Goal: Information Seeking & Learning: Learn about a topic

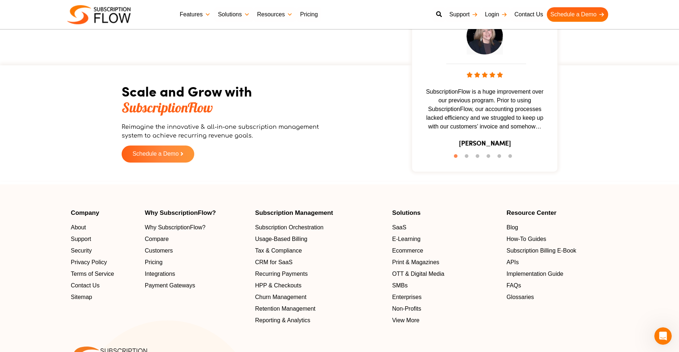
scroll to position [1441, 0]
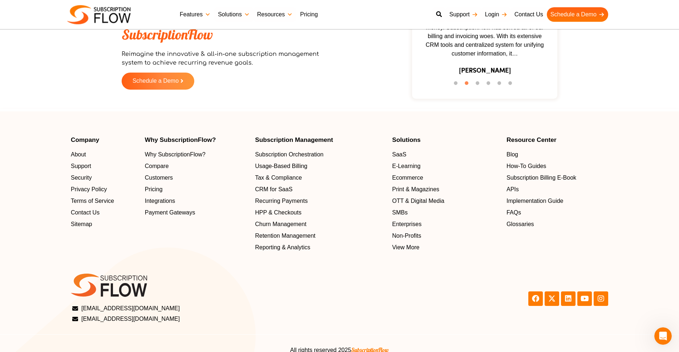
click at [306, 15] on link "Pricing" at bounding box center [308, 14] width 25 height 15
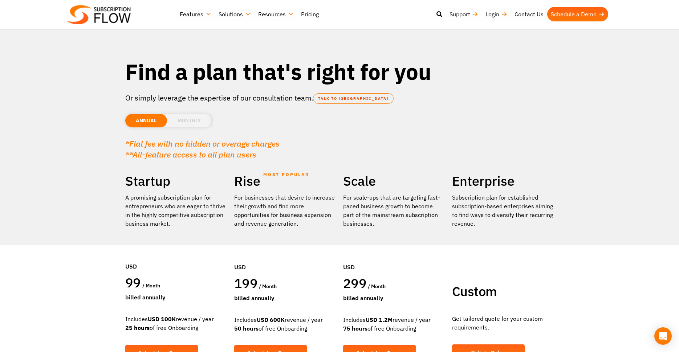
click at [193, 123] on li "MONTHLY" at bounding box center [189, 120] width 44 height 13
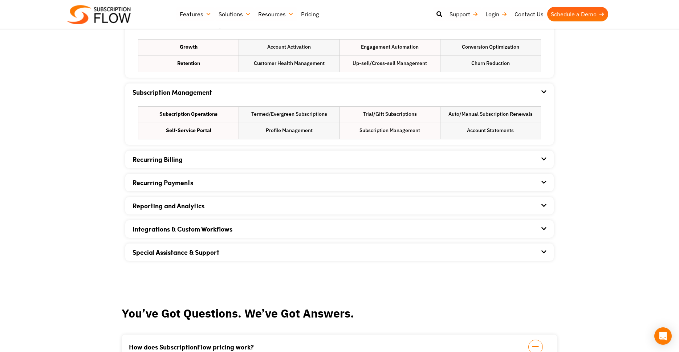
scroll to position [468, 0]
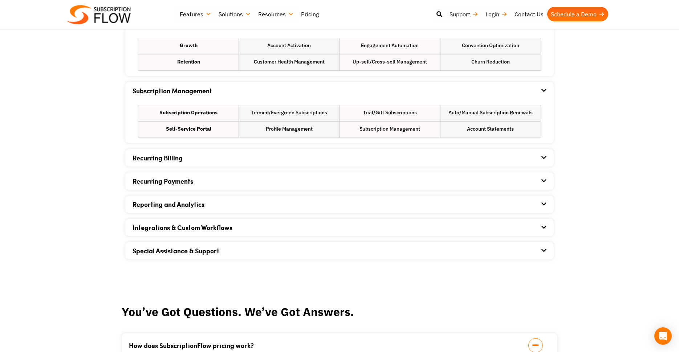
click at [218, 161] on div "Recurring Billing" at bounding box center [339, 157] width 414 height 17
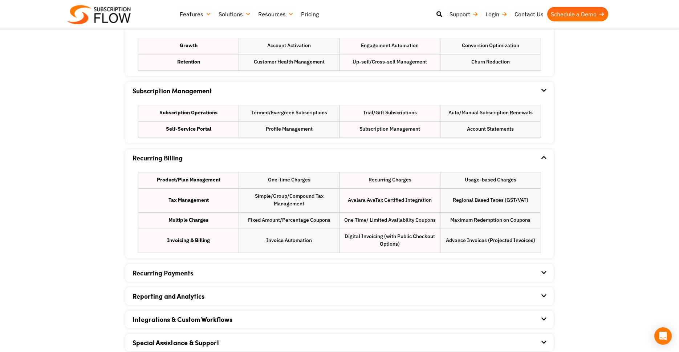
click at [218, 161] on div "Recurring Billing" at bounding box center [339, 157] width 414 height 17
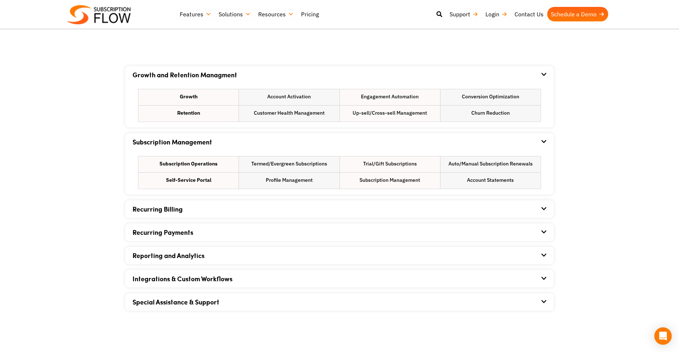
scroll to position [416, 0]
click at [246, 232] on div "Recurring Payments" at bounding box center [339, 232] width 414 height 17
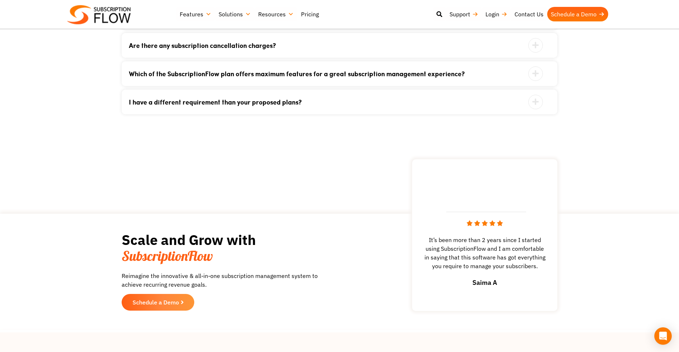
scroll to position [1000, 0]
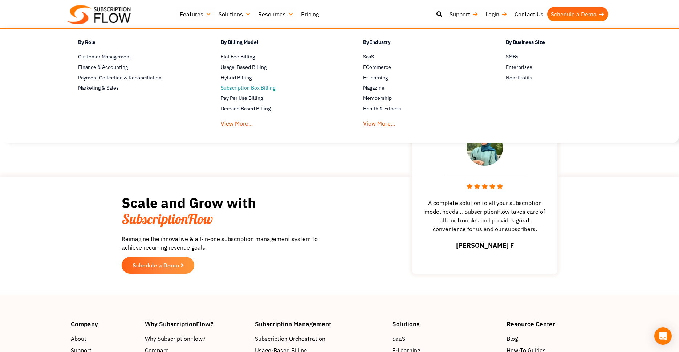
click at [263, 89] on span "Subscription Box Billing" at bounding box center [248, 88] width 54 height 8
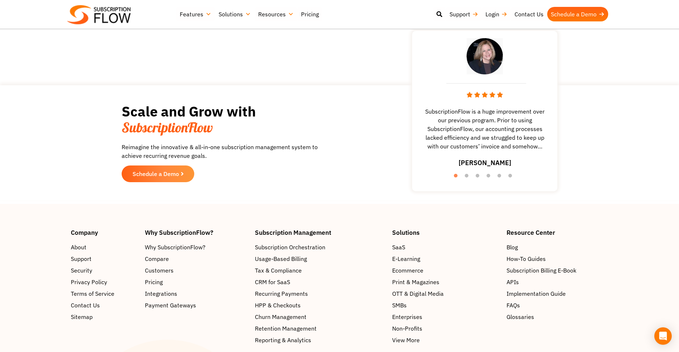
scroll to position [1222, 0]
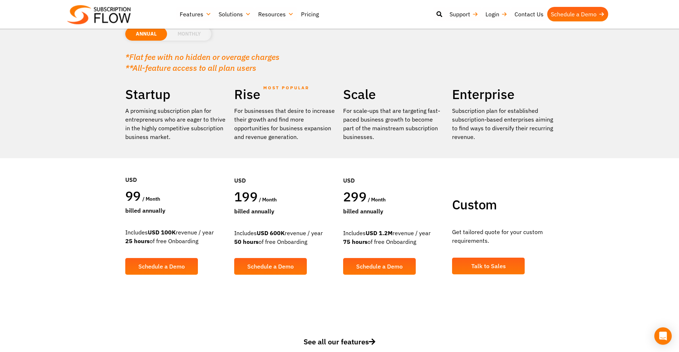
scroll to position [87, 0]
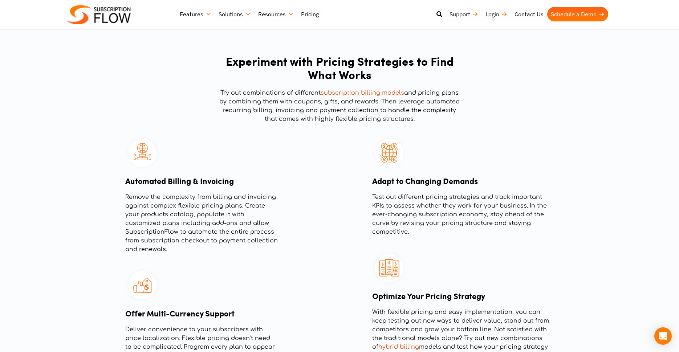
scroll to position [917, 0]
